Goal: Information Seeking & Learning: Learn about a topic

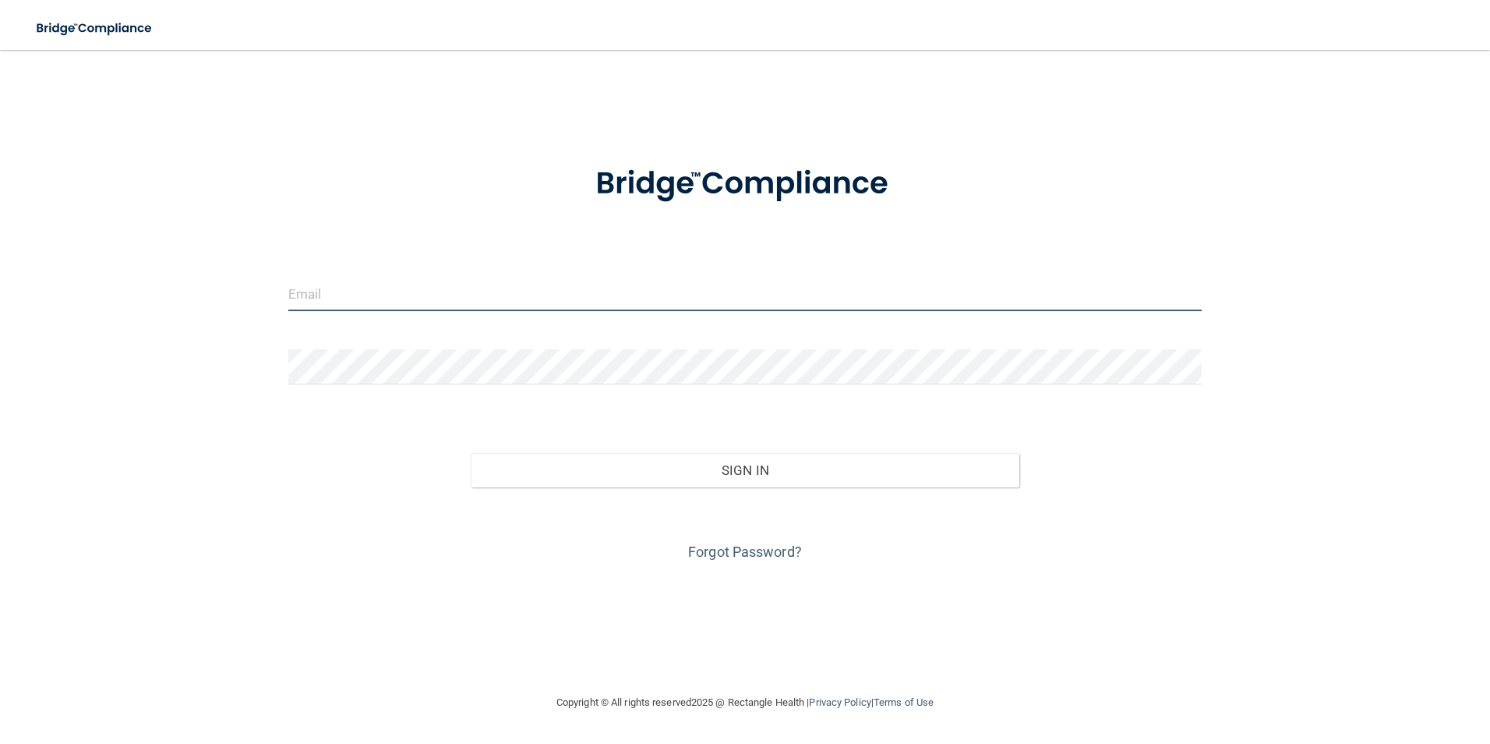
click at [705, 288] on input "email" at bounding box center [745, 293] width 914 height 35
type input "[EMAIL_ADDRESS][DOMAIN_NAME]"
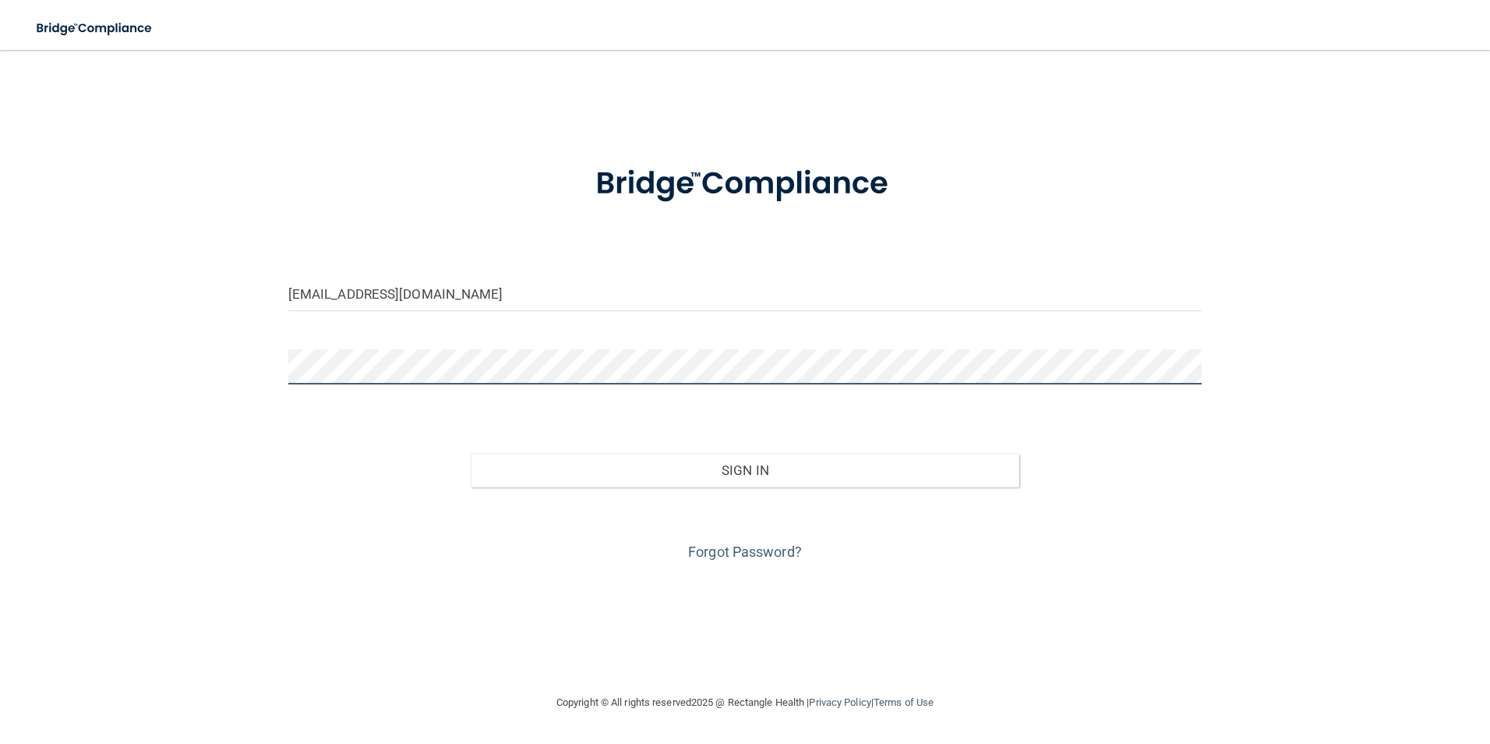
click at [471, 453] on button "Sign In" at bounding box center [745, 470] width 549 height 34
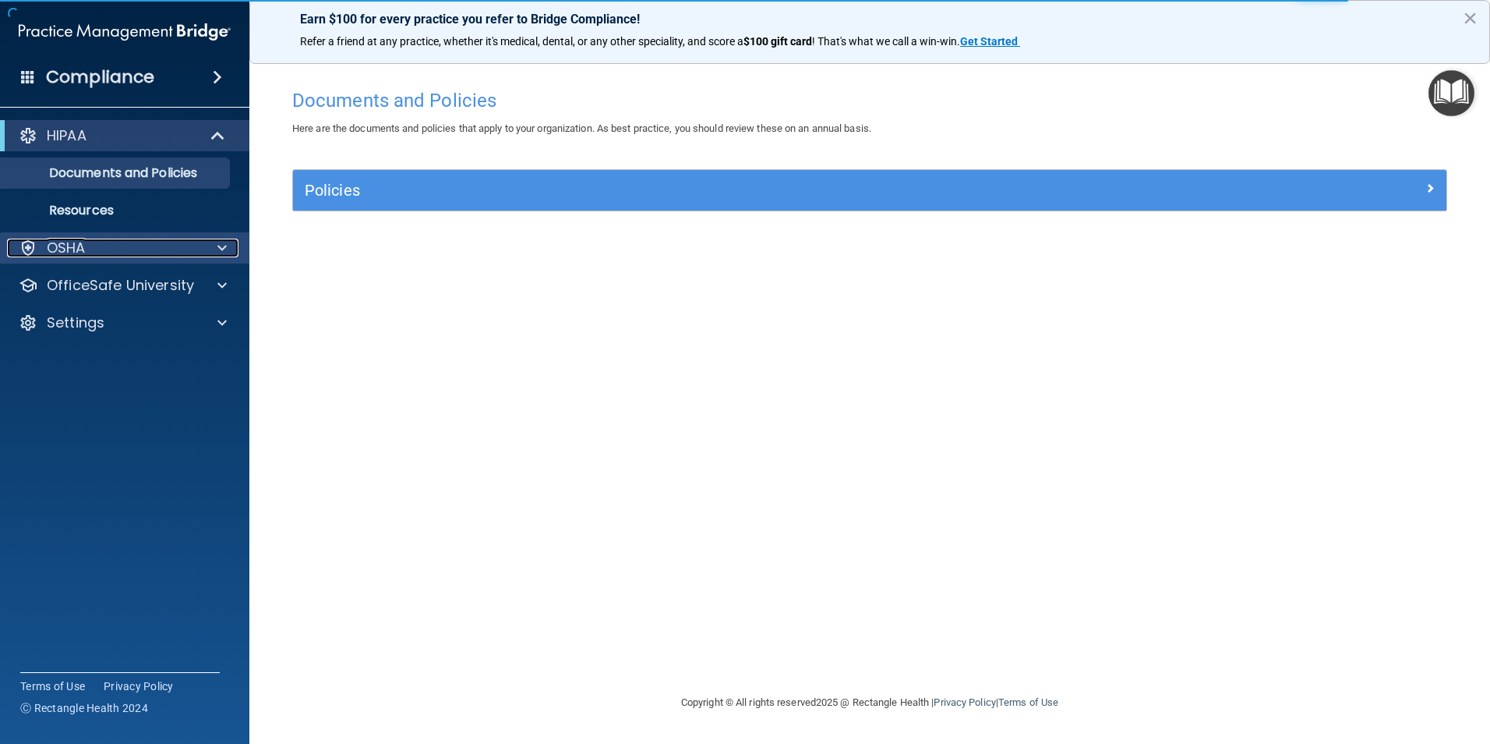
click at [155, 243] on div "OSHA" at bounding box center [103, 247] width 193 height 19
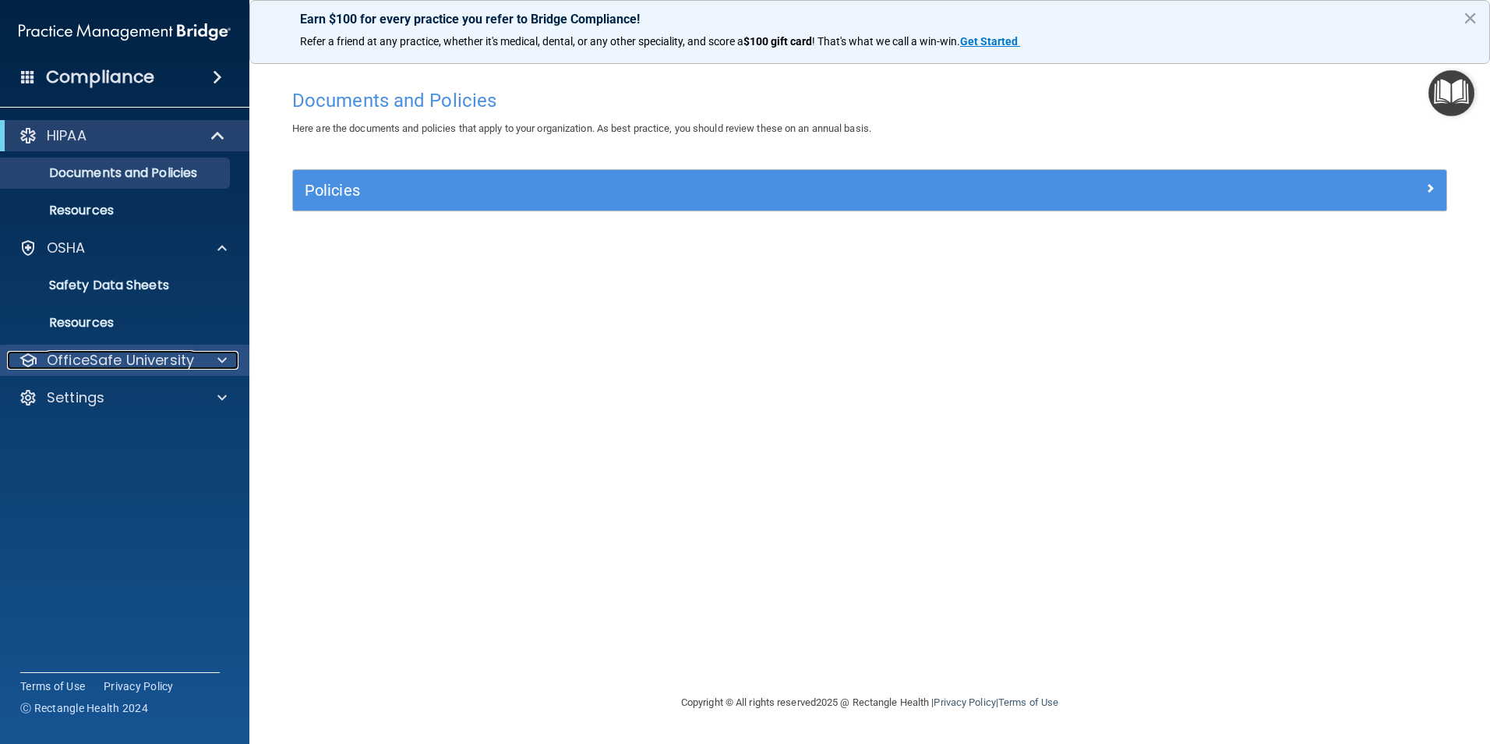
click at [160, 359] on p "OfficeSafe University" at bounding box center [120, 360] width 147 height 19
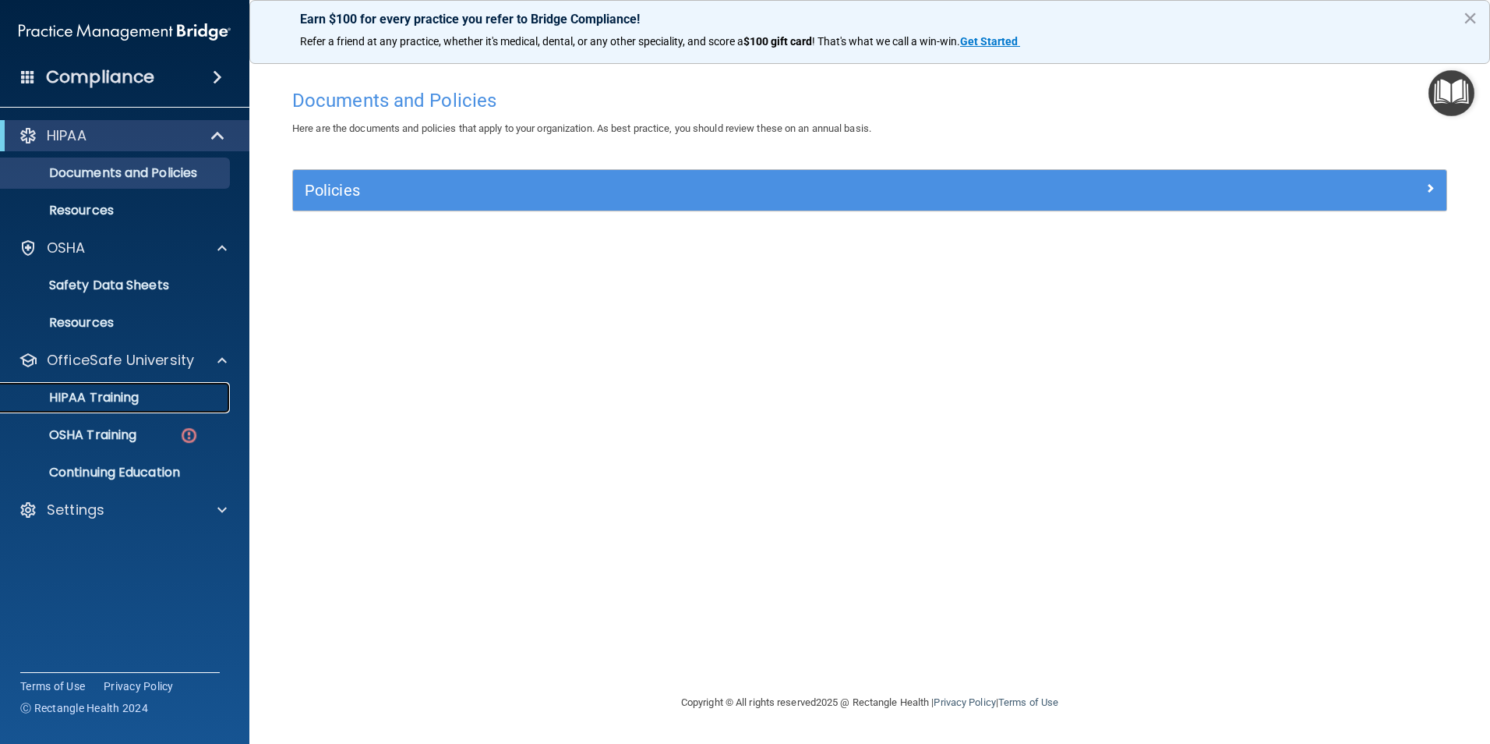
click at [147, 397] on div "HIPAA Training" at bounding box center [116, 398] width 213 height 16
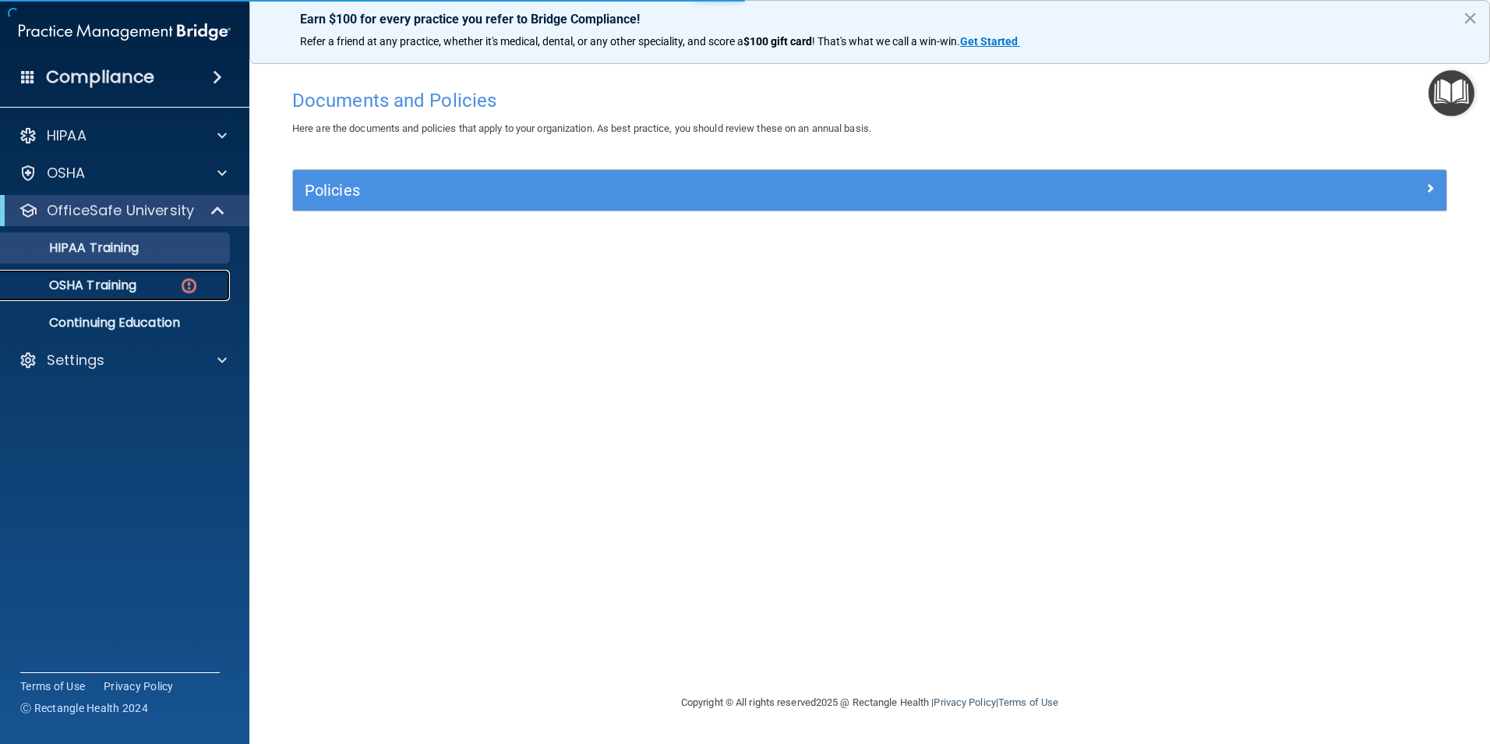
click at [164, 278] on div "OSHA Training" at bounding box center [116, 285] width 213 height 16
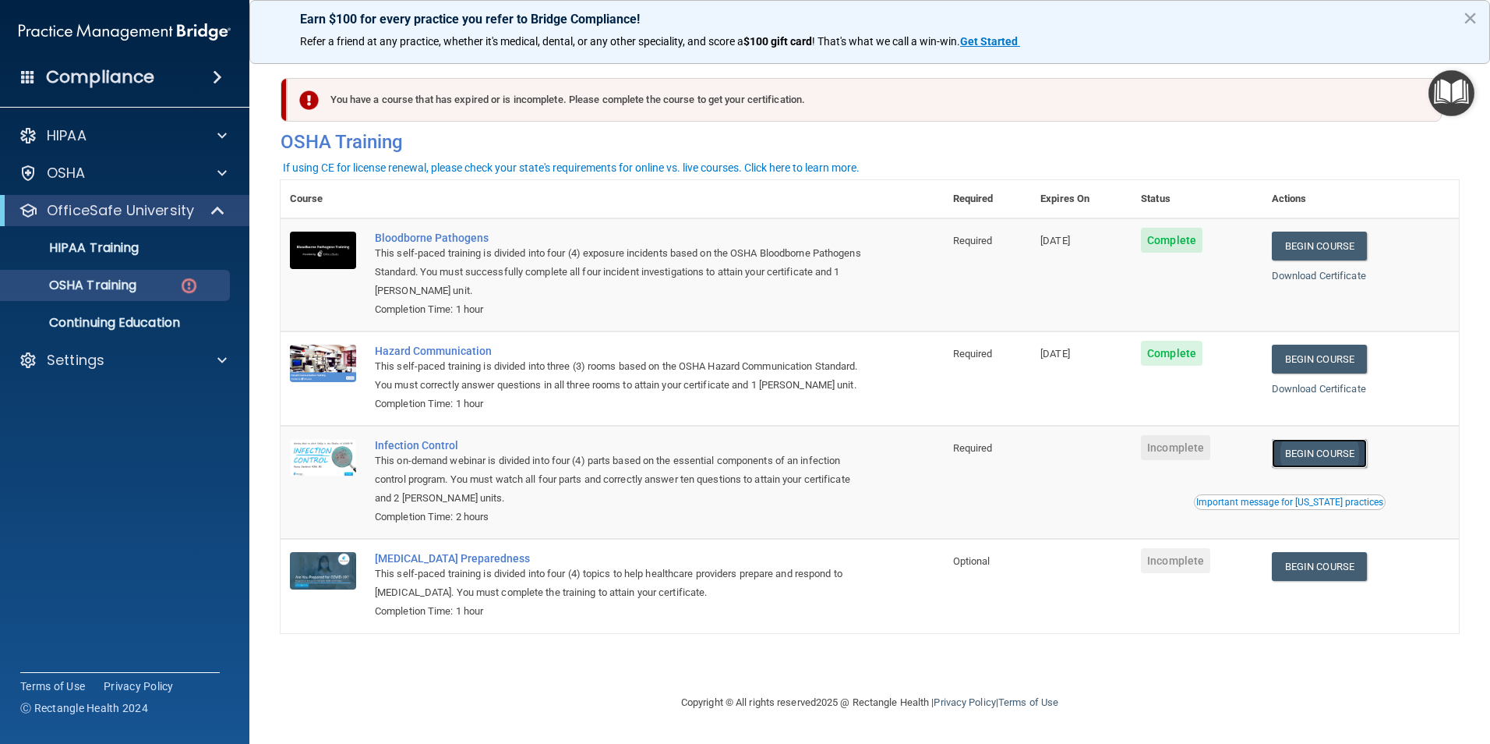
click at [1341, 467] on link "Begin Course" at bounding box center [1319, 453] width 95 height 29
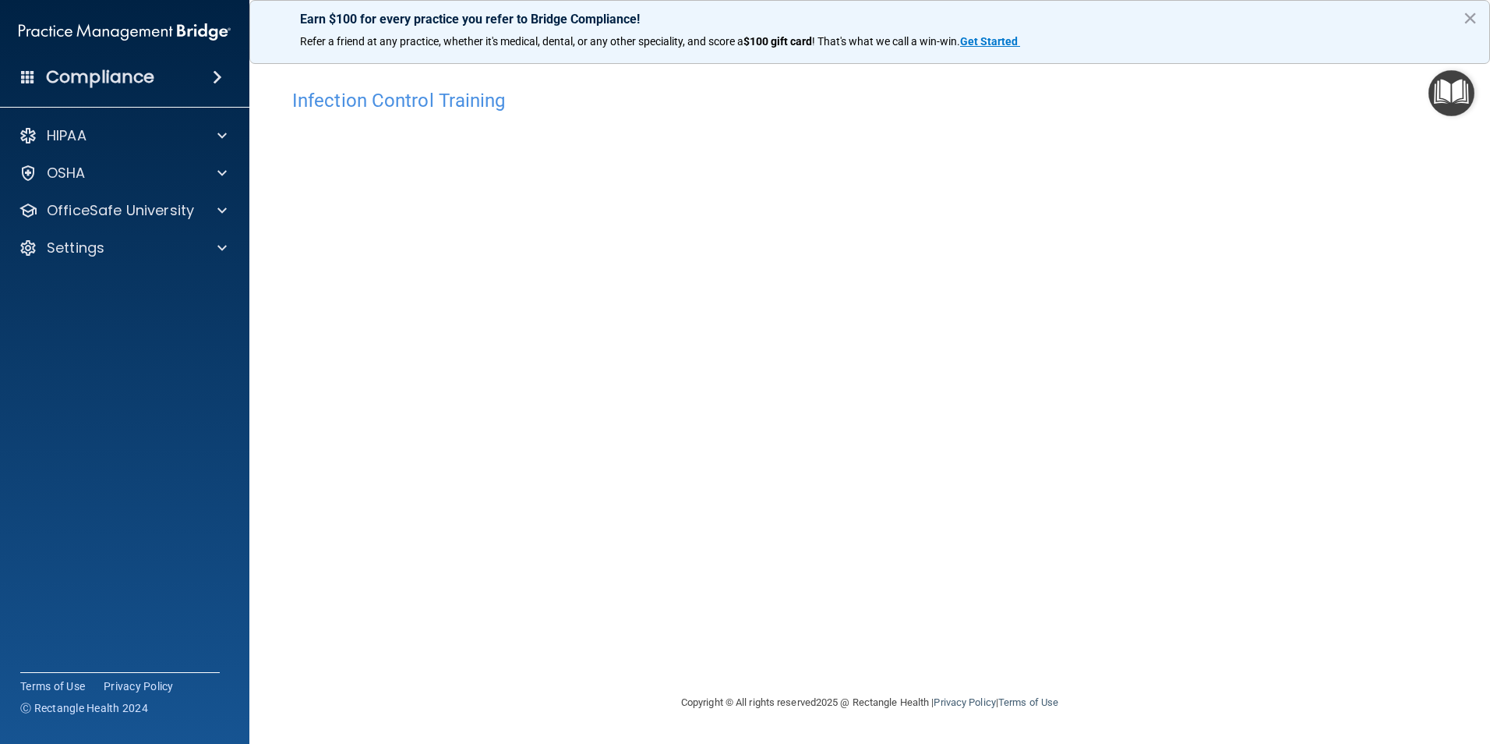
click at [1162, 595] on div "Infection Control Training This course doesn’t expire until . Are you sure you …" at bounding box center [870, 387] width 1178 height 612
